Goal: Book appointment/travel/reservation

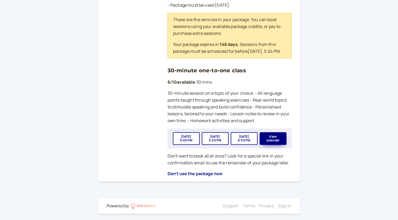
scroll to position [184, 0]
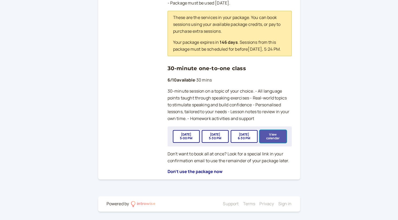
click at [266, 137] on button "View calendar" at bounding box center [273, 136] width 27 height 13
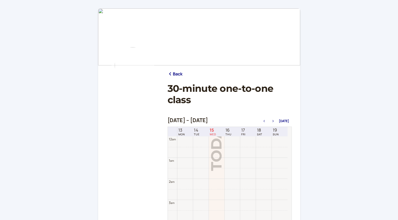
scroll to position [169, 0]
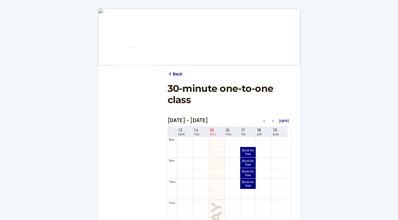
click at [274, 121] on icon "button" at bounding box center [273, 121] width 6 height 2
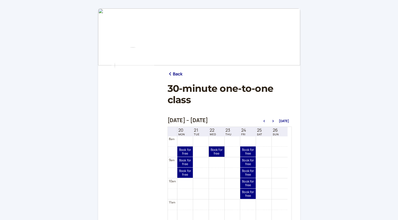
click at [216, 152] on link "Book for free free" at bounding box center [217, 151] width 16 height 10
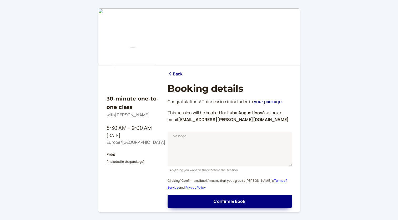
scroll to position [32, 0]
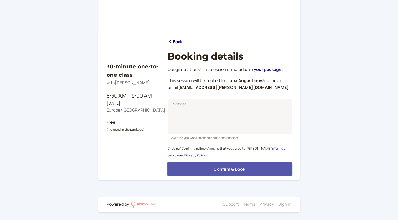
click at [231, 169] on span "Confirm & Book" at bounding box center [230, 169] width 32 height 6
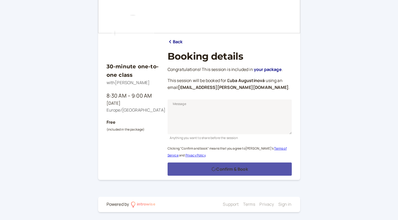
scroll to position [15, 0]
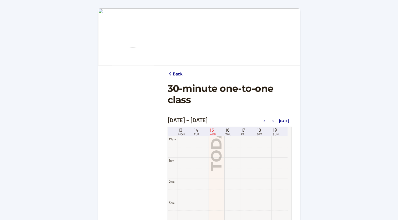
scroll to position [169, 0]
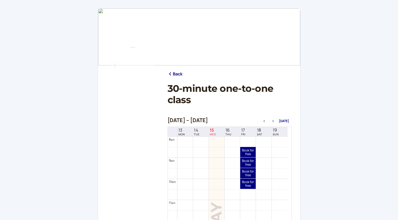
click at [274, 121] on icon "button" at bounding box center [273, 121] width 6 height 2
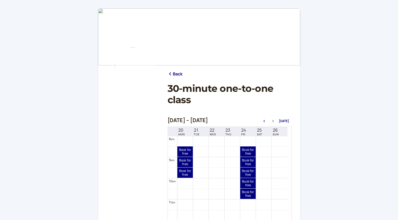
click at [274, 121] on icon "button" at bounding box center [273, 121] width 6 height 2
click at [215, 149] on link "Book for free free" at bounding box center [217, 151] width 16 height 10
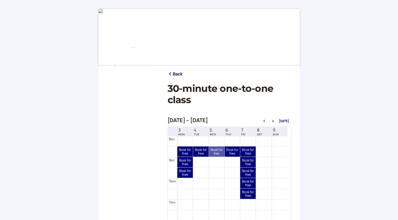
scroll to position [32, 0]
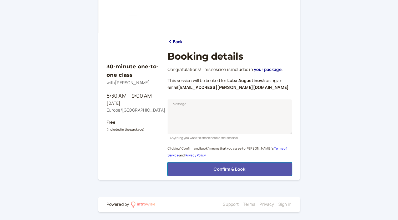
click at [223, 169] on span "Confirm & Book" at bounding box center [230, 169] width 32 height 6
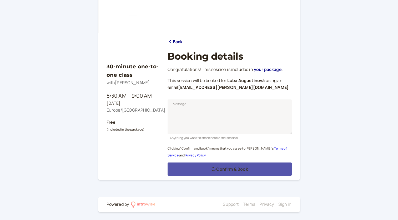
scroll to position [15, 0]
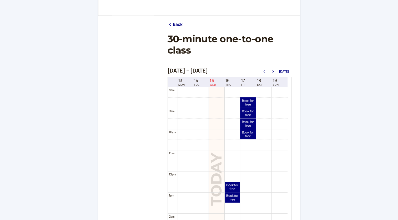
scroll to position [53, 0]
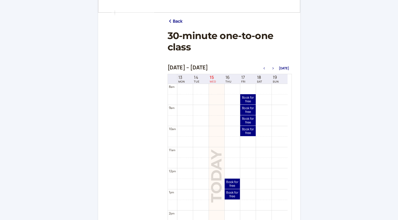
click at [274, 69] on icon "button" at bounding box center [273, 68] width 6 height 2
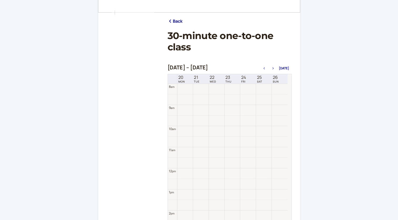
scroll to position [169, 0]
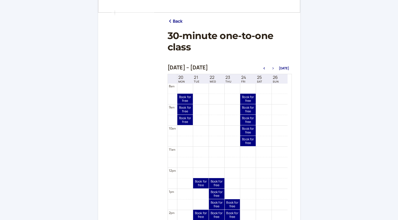
click at [274, 69] on icon "button" at bounding box center [273, 68] width 6 height 2
click at [274, 69] on icon "button" at bounding box center [273, 68] width 1 height 2
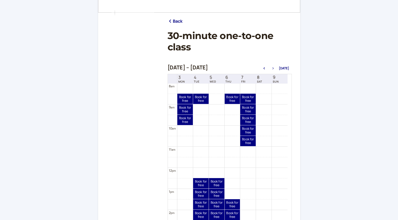
click at [274, 69] on icon "button" at bounding box center [273, 68] width 1 height 2
click at [217, 97] on link "Book for free free" at bounding box center [217, 98] width 16 height 10
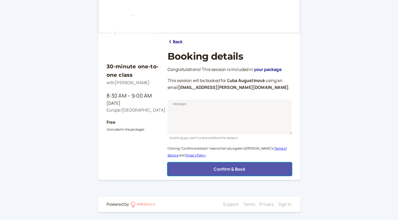
click at [226, 171] on span "Confirm & Book" at bounding box center [230, 169] width 32 height 6
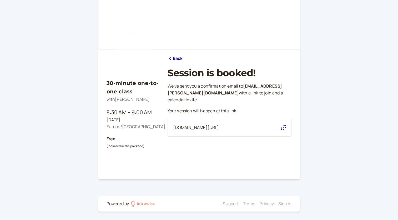
scroll to position [15, 0]
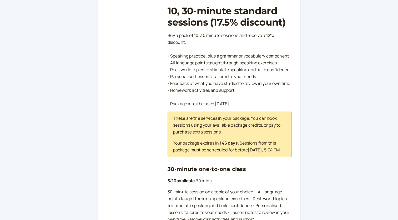
scroll to position [79, 0]
